Goal: Task Accomplishment & Management: Manage account settings

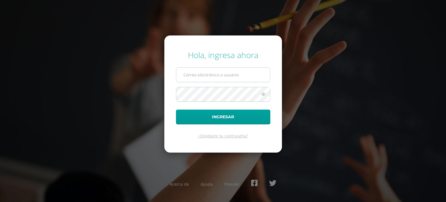
click at [252, 75] on input "text" at bounding box center [223, 75] width 94 height 14
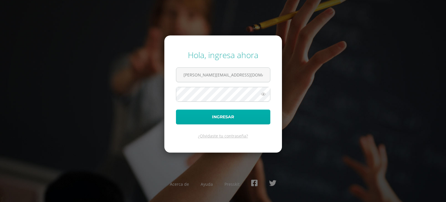
type input "c.lopez.1adb@gmail.com"
click at [176, 109] on button "Ingresar" at bounding box center [223, 116] width 94 height 15
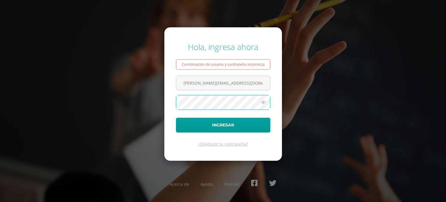
click at [176, 117] on button "Ingresar" at bounding box center [223, 124] width 94 height 15
click at [262, 104] on icon at bounding box center [263, 102] width 8 height 7
click at [176, 117] on button "Ingresar" at bounding box center [223, 124] width 94 height 15
type input "[PERSON_NAME][EMAIL_ADDRESS][DOMAIN_NAME]"
click at [262, 103] on icon at bounding box center [263, 102] width 8 height 7
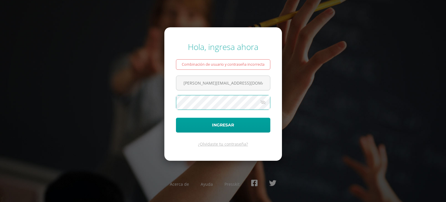
click at [176, 117] on button "Ingresar" at bounding box center [223, 124] width 94 height 15
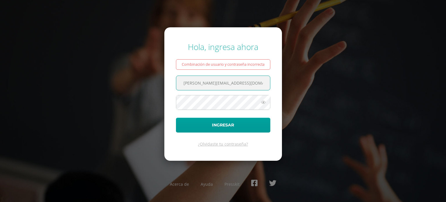
click at [239, 83] on input "[PERSON_NAME][EMAIL_ADDRESS][DOMAIN_NAME]" at bounding box center [223, 83] width 94 height 14
drag, startPoint x: 256, startPoint y: 74, endPoint x: 44, endPoint y: 55, distance: 212.3
click at [62, 59] on div "Hola, ingresa ahora Combinación de usuario y contraseña incorrecta c.lopez.1adb…" at bounding box center [223, 101] width 374 height 128
drag, startPoint x: 268, startPoint y: 84, endPoint x: 161, endPoint y: 84, distance: 106.7
click at [161, 84] on div "Hola, ingresa ahora Combinación de usuario y contraseña incorrecta c.lopez.1adb…" at bounding box center [223, 101] width 374 height 128
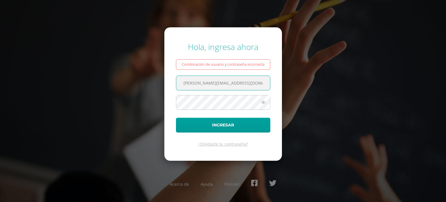
click at [238, 79] on input "[PERSON_NAME][EMAIL_ADDRESS][DOMAIN_NAME]" at bounding box center [223, 83] width 94 height 14
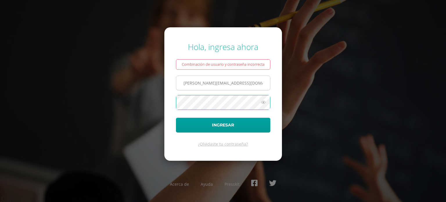
click at [238, 86] on input "[PERSON_NAME][EMAIL_ADDRESS][DOMAIN_NAME]" at bounding box center [223, 83] width 94 height 14
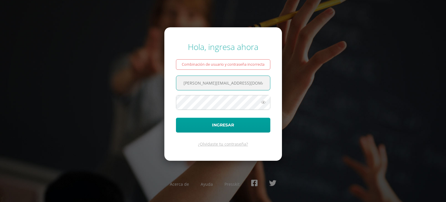
drag, startPoint x: 238, startPoint y: 86, endPoint x: 186, endPoint y: 84, distance: 52.3
click at [186, 84] on input "[PERSON_NAME][EMAIL_ADDRESS][DOMAIN_NAME]" at bounding box center [223, 83] width 94 height 14
type input "c"
paste input "[PERSON_NAME][EMAIL_ADDRESS][DOMAIN_NAME]"
type input "[PERSON_NAME][EMAIL_ADDRESS][DOMAIN_NAME]"
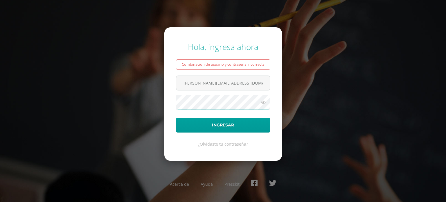
click at [52, 86] on div "Hola, ingresa ahora Combinación de usuario y contraseña incorrecta c.lopez.1adb…" at bounding box center [223, 101] width 374 height 128
click at [176, 117] on button "Ingresar" at bounding box center [223, 124] width 94 height 15
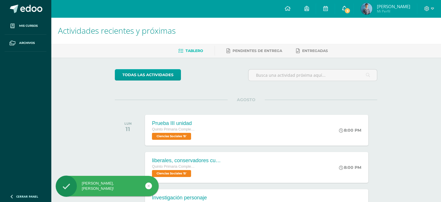
click at [351, 8] on span "5" at bounding box center [347, 11] width 6 height 6
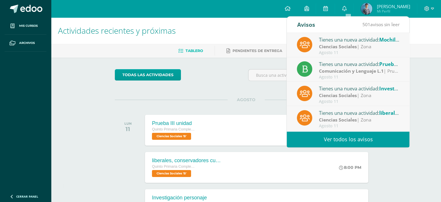
click at [229, 92] on div "todas las Actividades No tienes actividades Échale un vistazo a los demás perío…" at bounding box center [246, 191] width 286 height 269
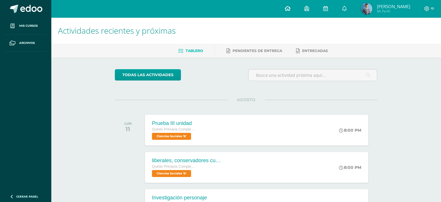
click at [290, 8] on icon at bounding box center [288, 8] width 6 height 5
click at [370, 6] on img at bounding box center [367, 9] width 12 height 12
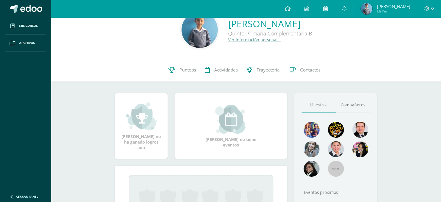
scroll to position [29, 0]
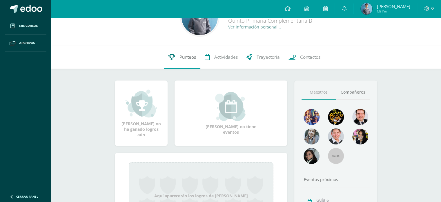
click at [178, 60] on link "Punteos" at bounding box center [182, 57] width 36 height 23
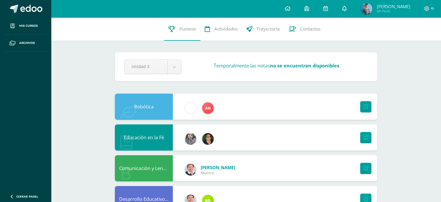
click at [352, 9] on link at bounding box center [344, 8] width 19 height 17
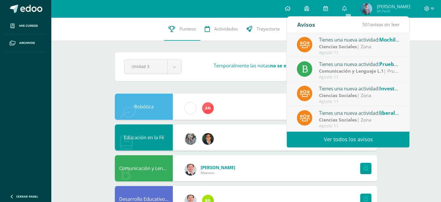
click at [353, 52] on div "Agosto 11" at bounding box center [359, 52] width 81 height 5
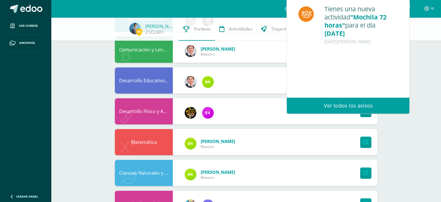
scroll to position [58, 0]
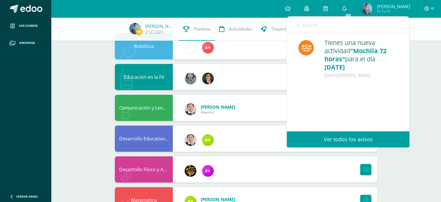
click at [303, 27] on span "Avisos" at bounding box center [310, 24] width 16 height 7
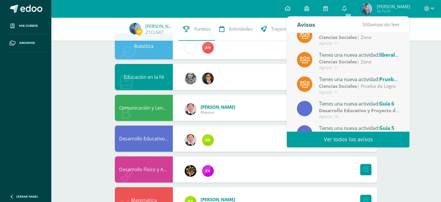
click at [353, 95] on div "Tienes una nueva actividad: Prueba III unidad Ciencias Sociales | Prueba de Log…" at bounding box center [348, 84] width 123 height 24
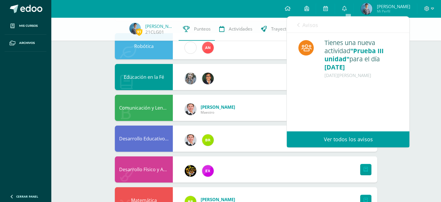
click at [292, 23] on div "Avisos 499 avisos sin leer Avisos" at bounding box center [348, 25] width 123 height 16
click at [298, 28] on link "Avisos" at bounding box center [307, 25] width 21 height 17
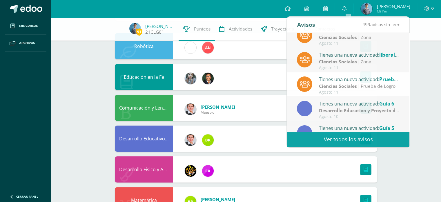
click at [159, 26] on link "[PERSON_NAME]" at bounding box center [159, 26] width 29 height 6
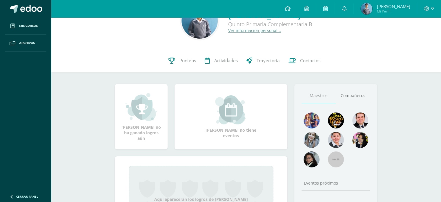
scroll to position [29, 0]
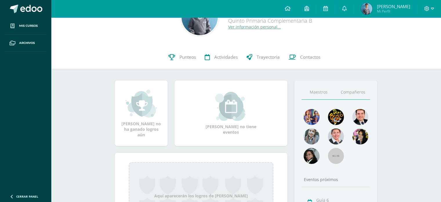
click at [348, 97] on link "Compañeros" at bounding box center [353, 92] width 34 height 15
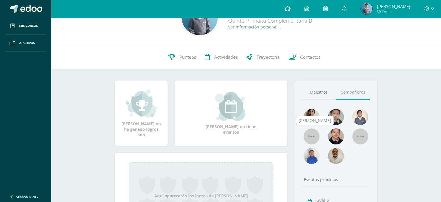
click at [314, 138] on img at bounding box center [312, 136] width 16 height 16
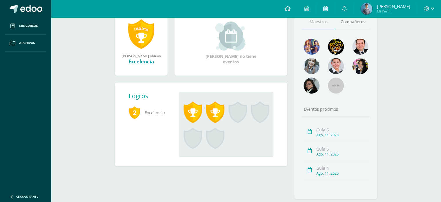
scroll to position [58, 0]
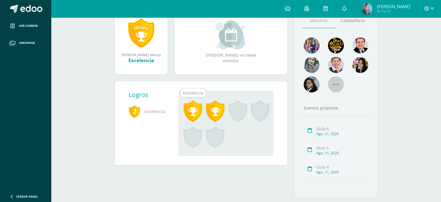
click at [188, 111] on span at bounding box center [193, 110] width 19 height 21
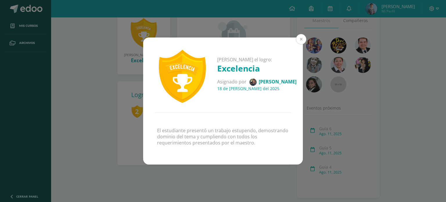
click at [301, 40] on button at bounding box center [301, 39] width 10 height 10
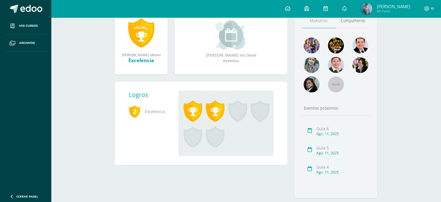
click at [215, 106] on span at bounding box center [215, 110] width 19 height 21
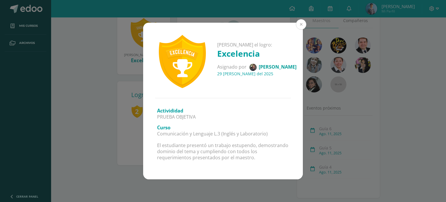
click at [297, 27] on button at bounding box center [301, 24] width 10 height 10
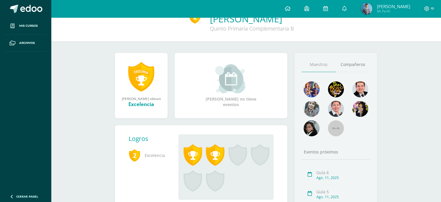
scroll to position [0, 0]
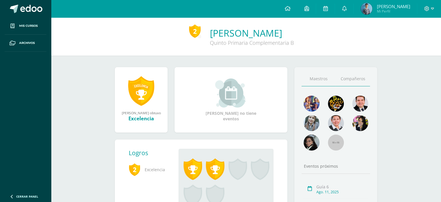
click at [360, 81] on link "Compañeros" at bounding box center [353, 78] width 34 height 15
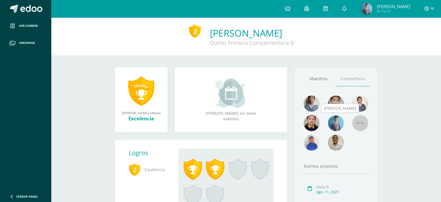
click at [333, 126] on img at bounding box center [336, 123] width 16 height 16
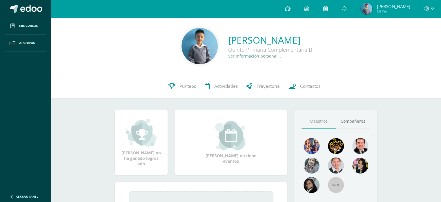
click at [182, 41] on img at bounding box center [200, 46] width 36 height 36
